Goal: Task Accomplishment & Management: Use online tool/utility

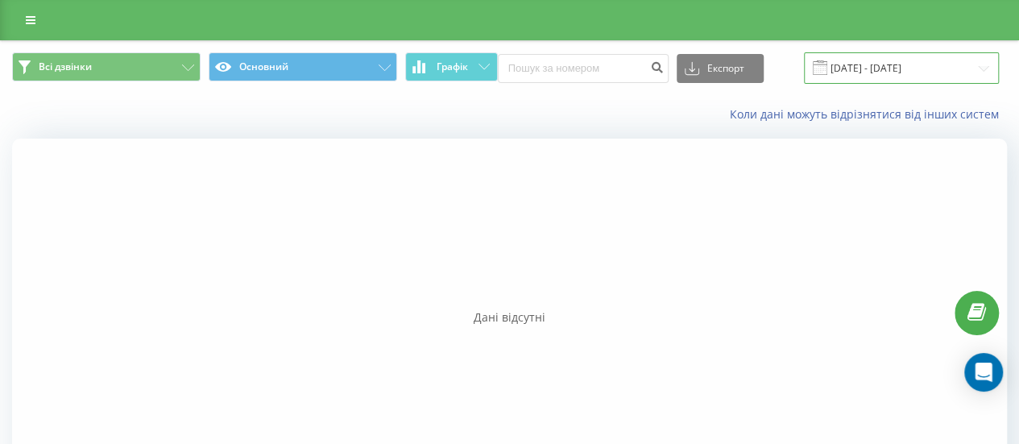
click at [971, 68] on input "[DATE] - [DATE]" at bounding box center [901, 67] width 195 height 31
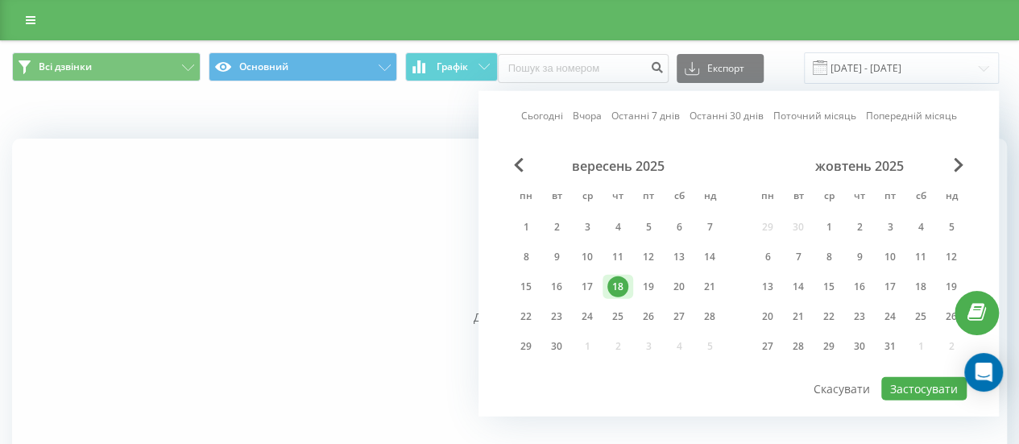
click at [617, 285] on div "18" at bounding box center [617, 286] width 21 height 21
click at [919, 387] on button "Застосувати" at bounding box center [923, 388] width 85 height 23
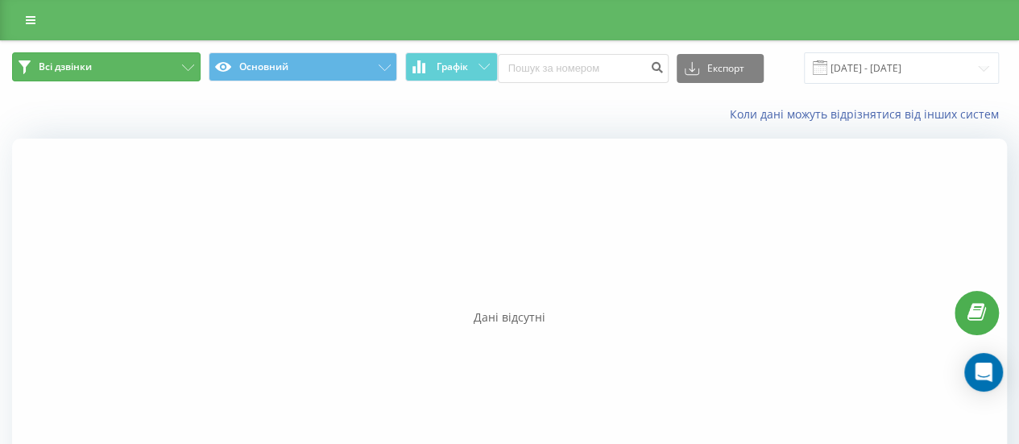
click at [98, 68] on button "Всі дзвінки" at bounding box center [106, 66] width 188 height 29
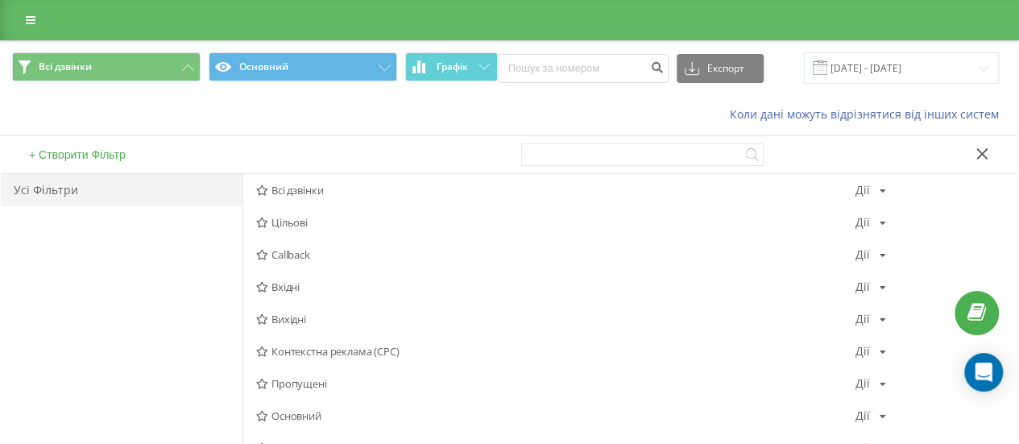
click at [238, 112] on div "Коли дані можуть відрізнятися вiд інших систем" at bounding box center [509, 114] width 1017 height 39
click at [155, 114] on div "Коли дані можуть відрізнятися вiд інших систем" at bounding box center [509, 114] width 1017 height 39
click at [909, 64] on input "[DATE] - [DATE]" at bounding box center [901, 67] width 195 height 31
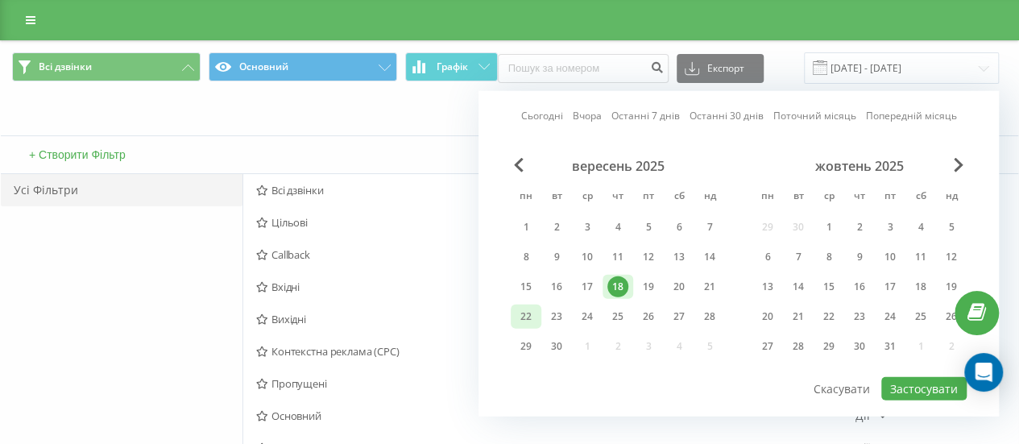
click at [528, 312] on div "22" at bounding box center [526, 316] width 21 height 21
click at [928, 381] on button "Застосувати" at bounding box center [923, 388] width 85 height 23
type input "[DATE] - [DATE]"
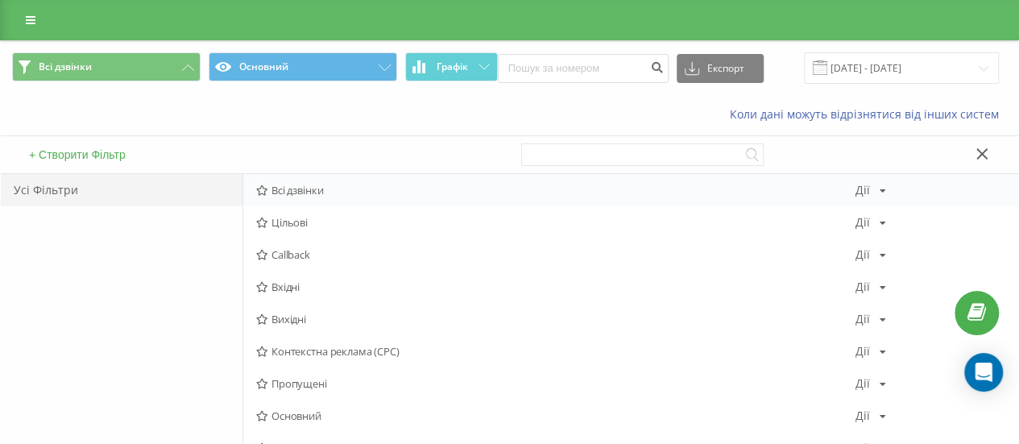
click at [317, 194] on span "Всі дзвінки" at bounding box center [555, 189] width 599 height 11
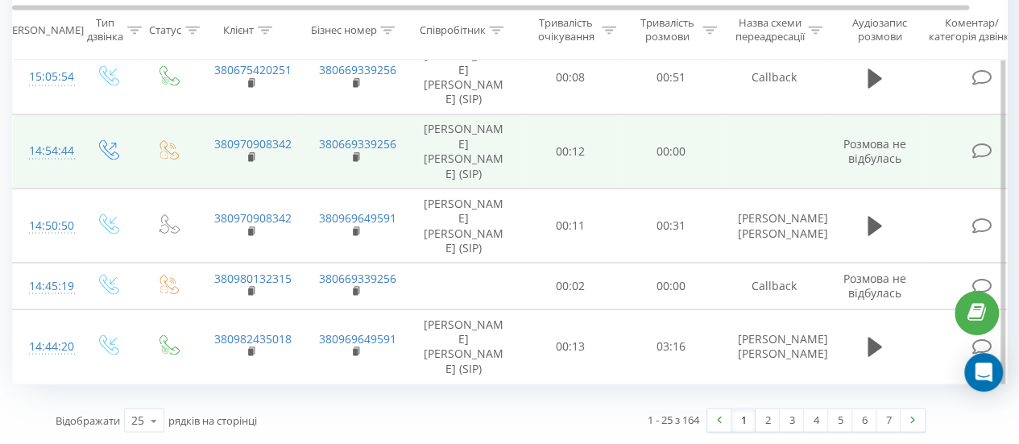
scroll to position [1458, 0]
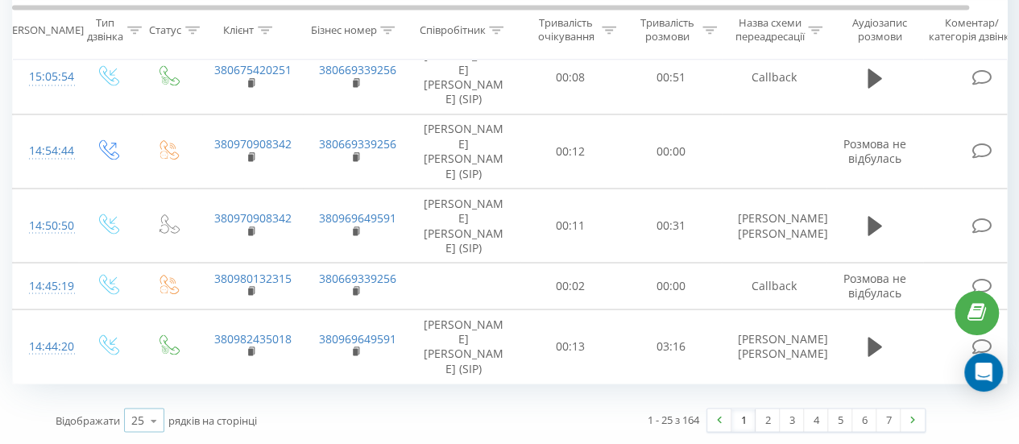
click at [156, 420] on icon at bounding box center [154, 419] width 24 height 31
click at [145, 397] on span "100" at bounding box center [140, 396] width 19 height 15
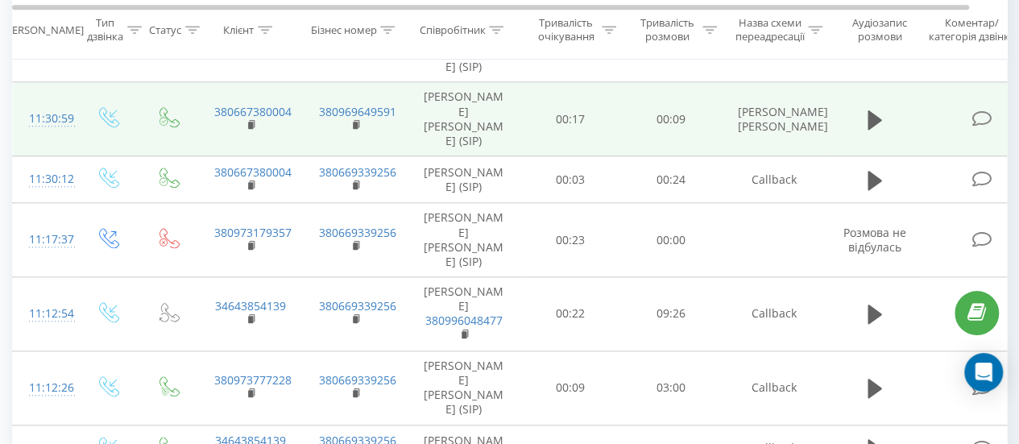
scroll to position [3794, 0]
